Goal: Information Seeking & Learning: Learn about a topic

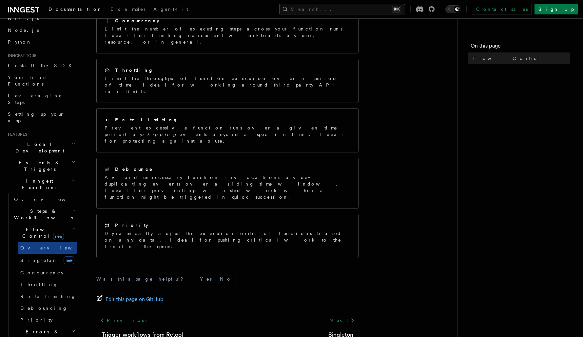
scroll to position [41, 0]
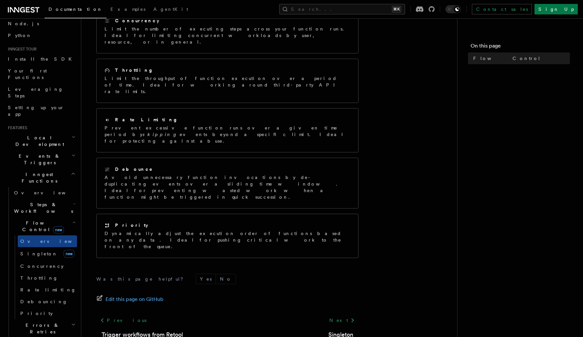
click at [58, 198] on h2 "Steps & Workflows" at bounding box center [43, 207] width 65 height 18
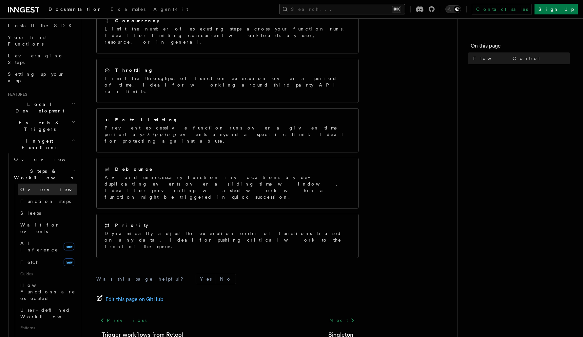
scroll to position [81, 0]
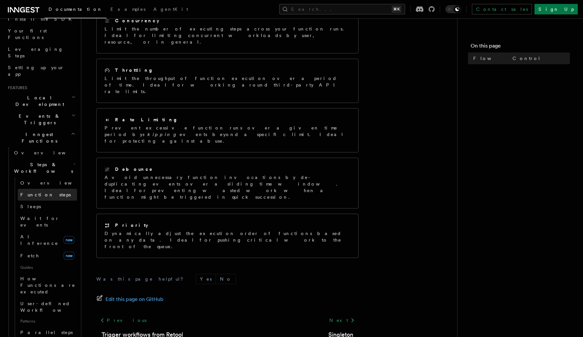
click at [53, 189] on link "Function steps" at bounding box center [47, 195] width 59 height 12
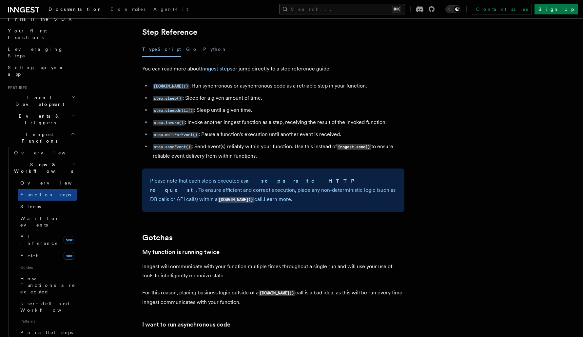
scroll to position [1157, 0]
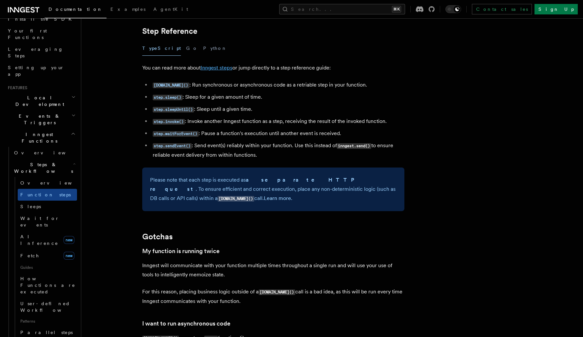
click at [213, 70] on link "Inngest steps" at bounding box center [216, 68] width 32 height 6
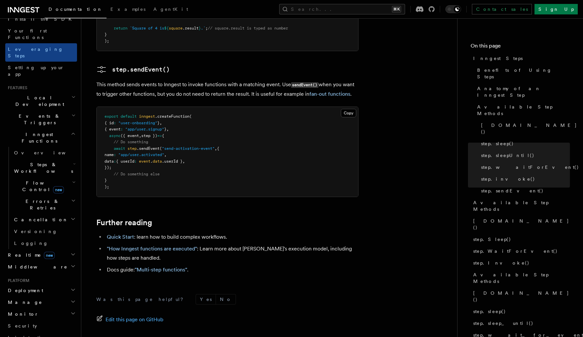
scroll to position [1392, 0]
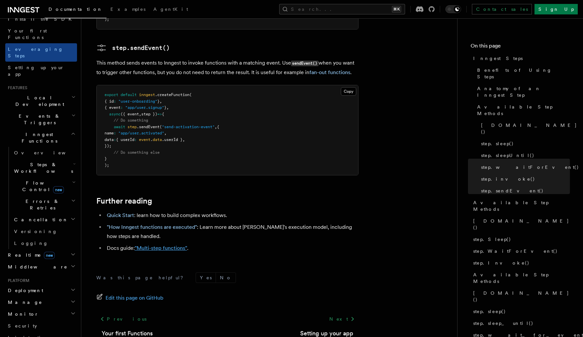
click at [170, 245] on link ""Multi-step functions"" at bounding box center [161, 248] width 52 height 6
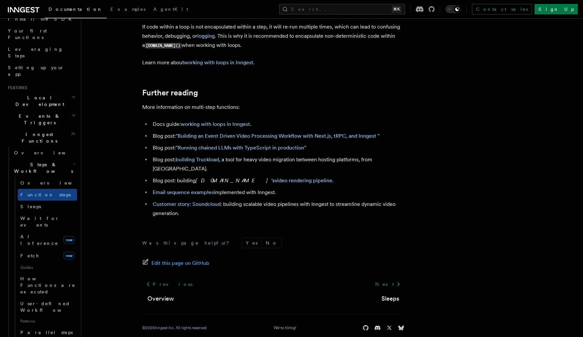
scroll to position [2171, 0]
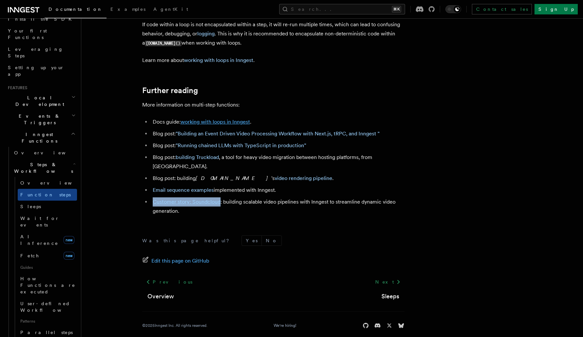
click at [229, 125] on link "working with loops in Inngest" at bounding box center [214, 122] width 69 height 6
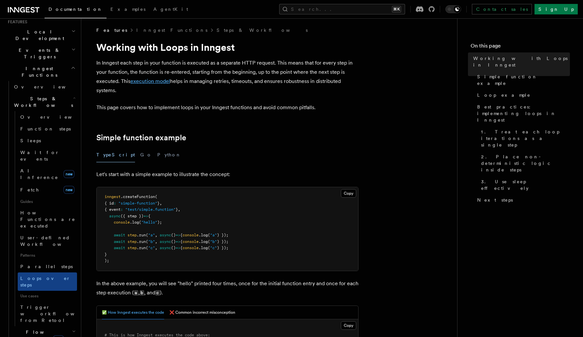
scroll to position [4, 0]
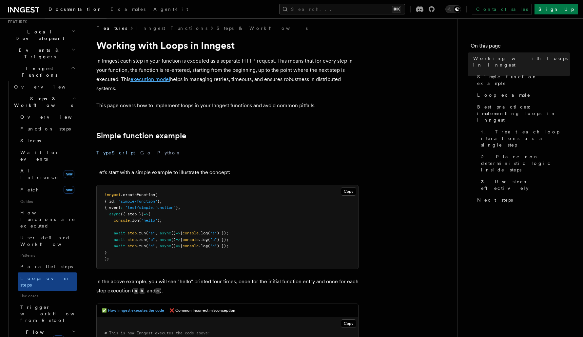
click at [157, 80] on link "execution model" at bounding box center [150, 79] width 40 height 6
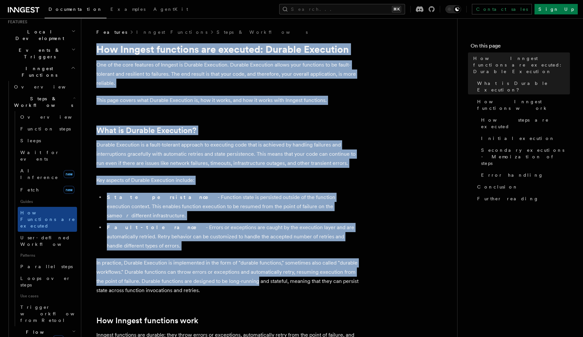
drag, startPoint x: 98, startPoint y: 49, endPoint x: 243, endPoint y: 266, distance: 260.5
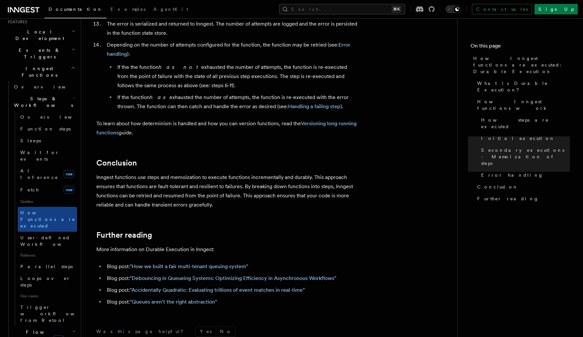
scroll to position [1216, 0]
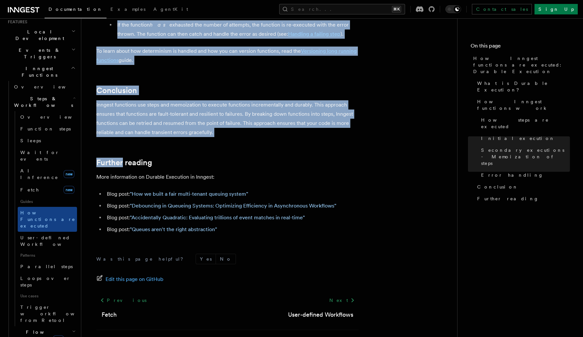
click at [214, 104] on p "Inngest functions use steps and memoization to execute functions incrementally …" at bounding box center [227, 118] width 262 height 37
click at [203, 100] on p "Inngest functions use steps and memoization to execute functions incrementally …" at bounding box center [227, 118] width 262 height 37
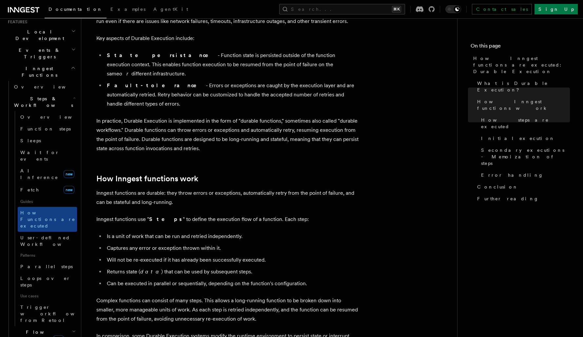
scroll to position [0, 0]
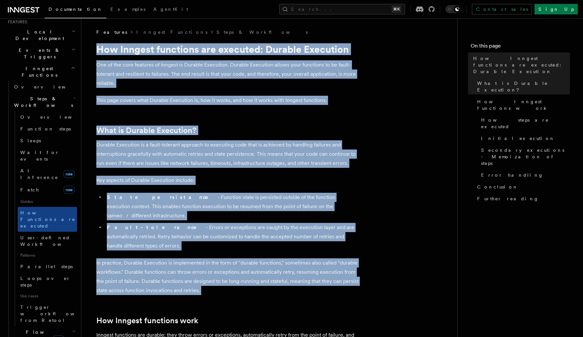
drag, startPoint x: 97, startPoint y: 48, endPoint x: 309, endPoint y: 282, distance: 315.1
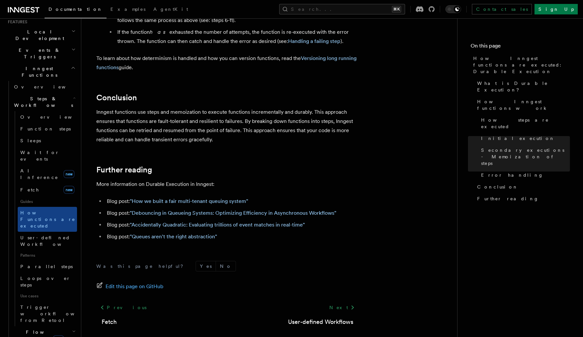
scroll to position [1213, 0]
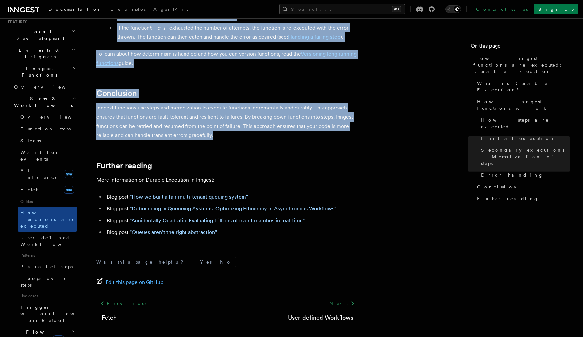
click at [217, 110] on p "Inngest functions use steps and memoization to execute functions incrementally …" at bounding box center [227, 121] width 262 height 37
copy article "How Inngest functions are executed: Durable Execution One of the core features …"
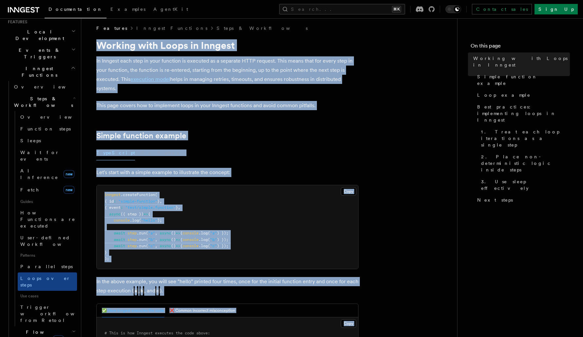
drag, startPoint x: 99, startPoint y: 45, endPoint x: 260, endPoint y: 328, distance: 326.3
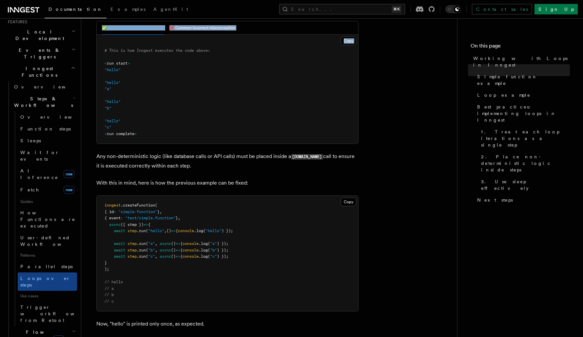
scroll to position [291, 0]
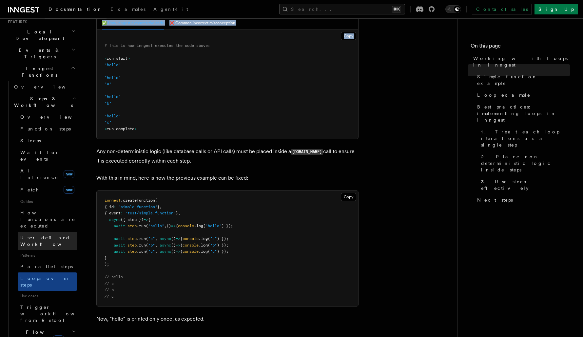
click at [42, 235] on span "User-defined Workflows" at bounding box center [49, 241] width 59 height 12
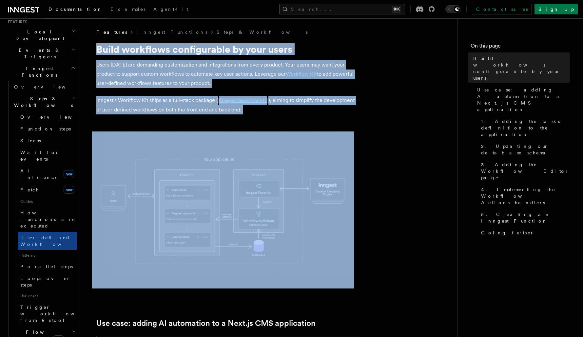
drag, startPoint x: 98, startPoint y: 48, endPoint x: 312, endPoint y: 239, distance: 287.1
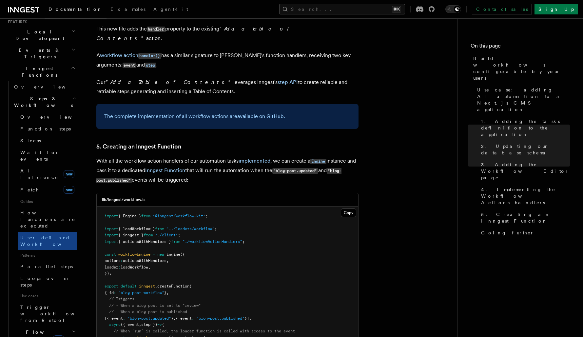
scroll to position [2888, 0]
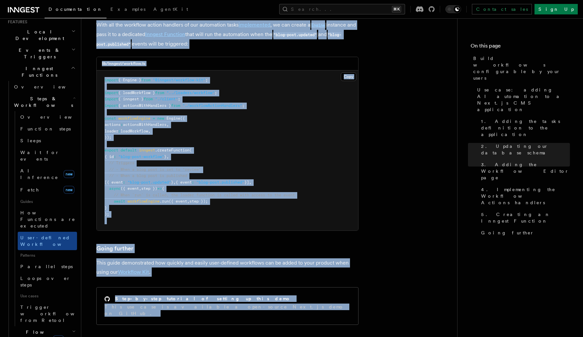
copy article "in the repository . 3. Adding the Workflow Editor page With our workflow action…"
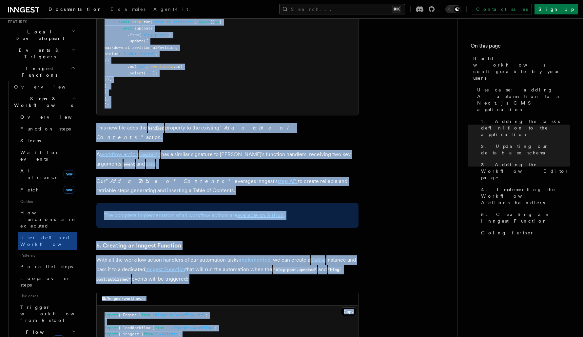
scroll to position [2623, 0]
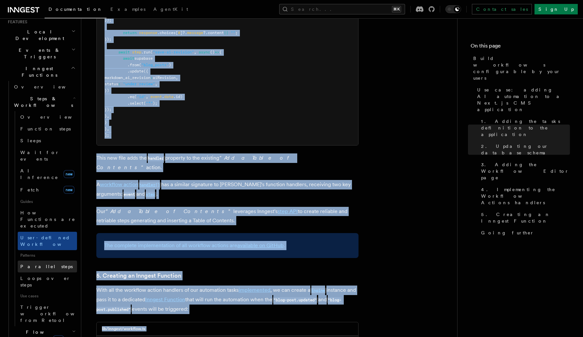
click at [40, 264] on span "Parallel steps" at bounding box center [46, 266] width 52 height 5
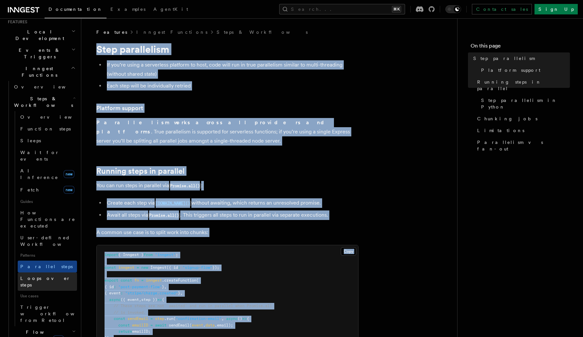
click at [45, 275] on span "Loops over steps" at bounding box center [45, 281] width 50 height 12
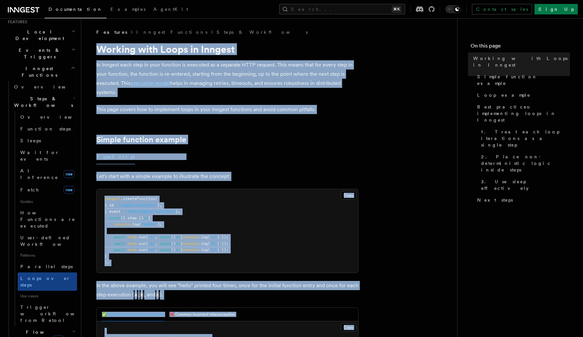
click at [144, 88] on p "In Inngest each step in your function is executed as a separate HTTP request. T…" at bounding box center [227, 78] width 262 height 37
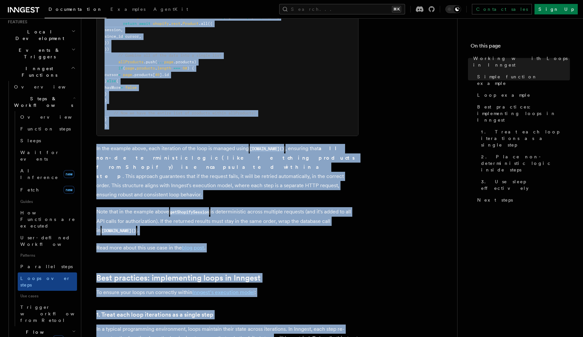
scroll to position [1104, 0]
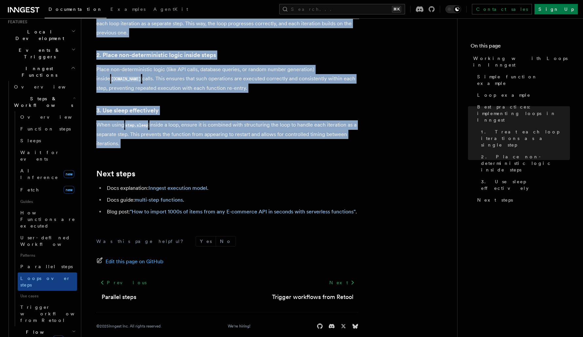
drag, startPoint x: 98, startPoint y: 48, endPoint x: 234, endPoint y: 160, distance: 176.9
copy article "Working with Loops in Inngest In Inngest each step in your function is executed…"
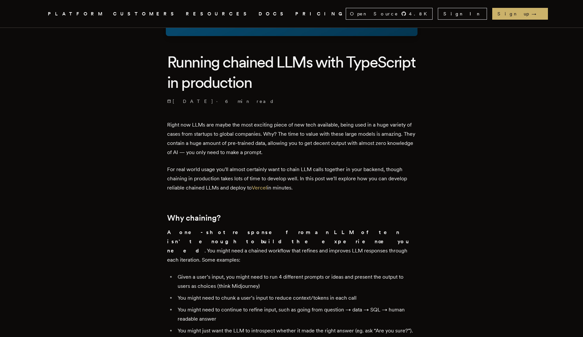
scroll to position [138, 0]
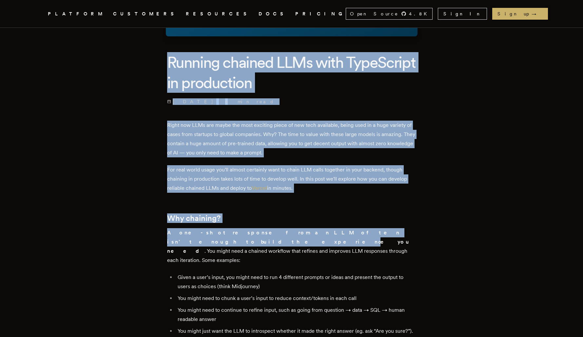
drag, startPoint x: 173, startPoint y: 64, endPoint x: 348, endPoint y: 232, distance: 242.5
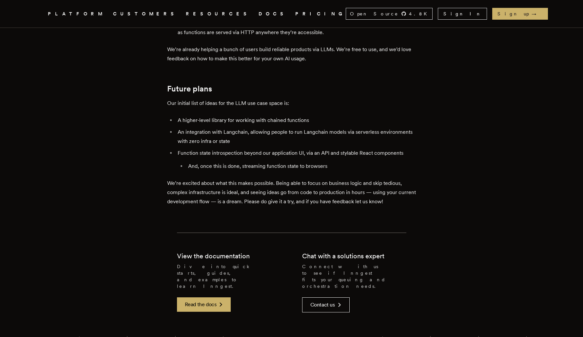
scroll to position [1500, 0]
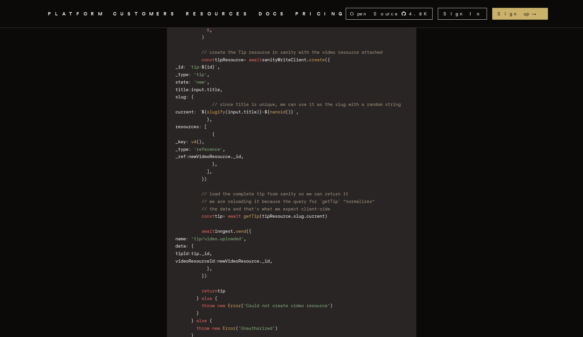
scroll to position [1935, 0]
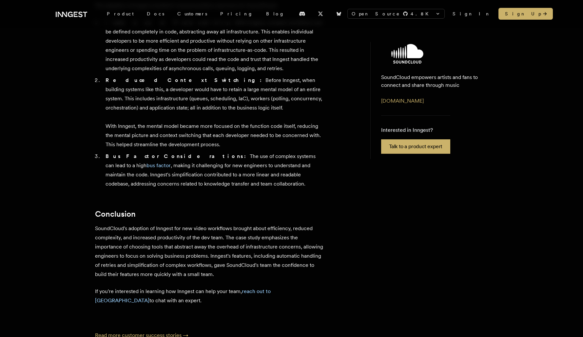
scroll to position [594, 0]
